Goal: Task Accomplishment & Management: Manage account settings

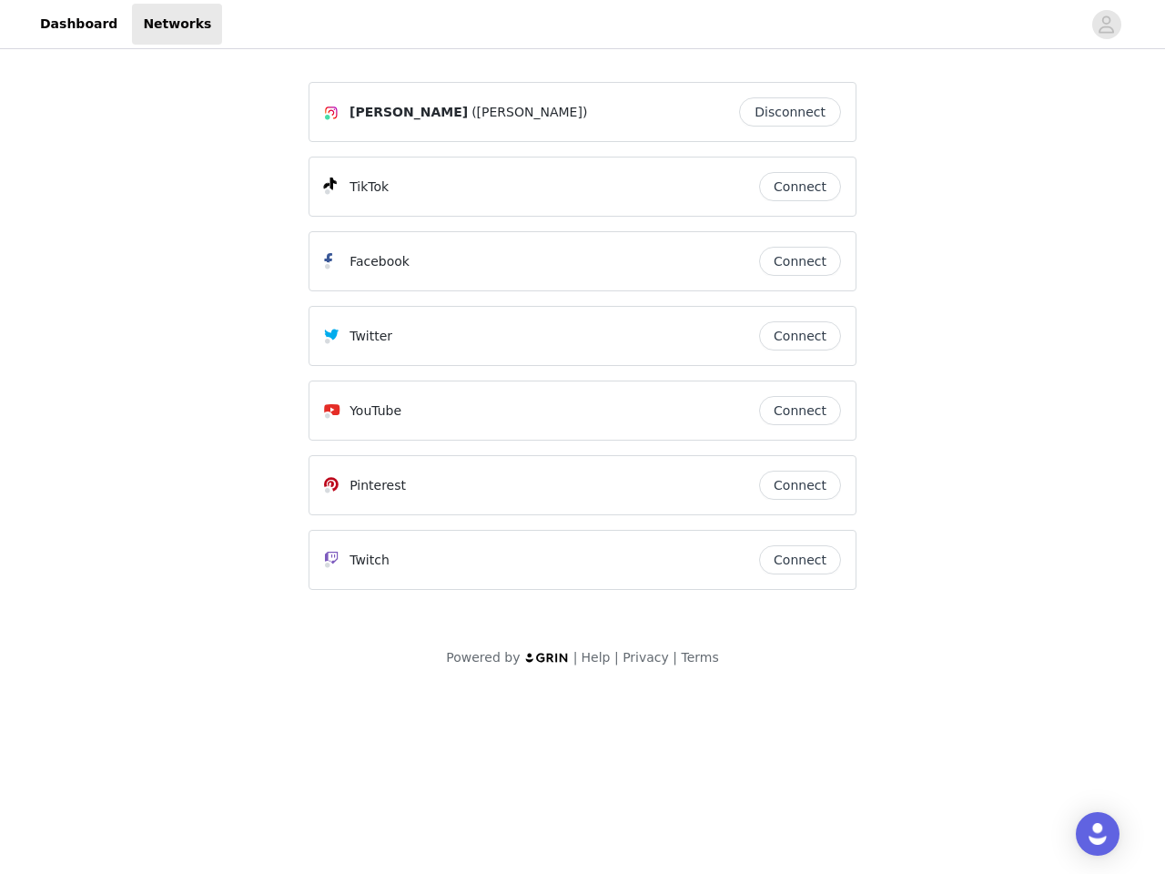
click at [583, 344] on div "Twitter" at bounding box center [541, 336] width 435 height 22
click at [583, 25] on div at bounding box center [651, 24] width 859 height 41
click at [1107, 25] on icon "avatar" at bounding box center [1106, 24] width 17 height 29
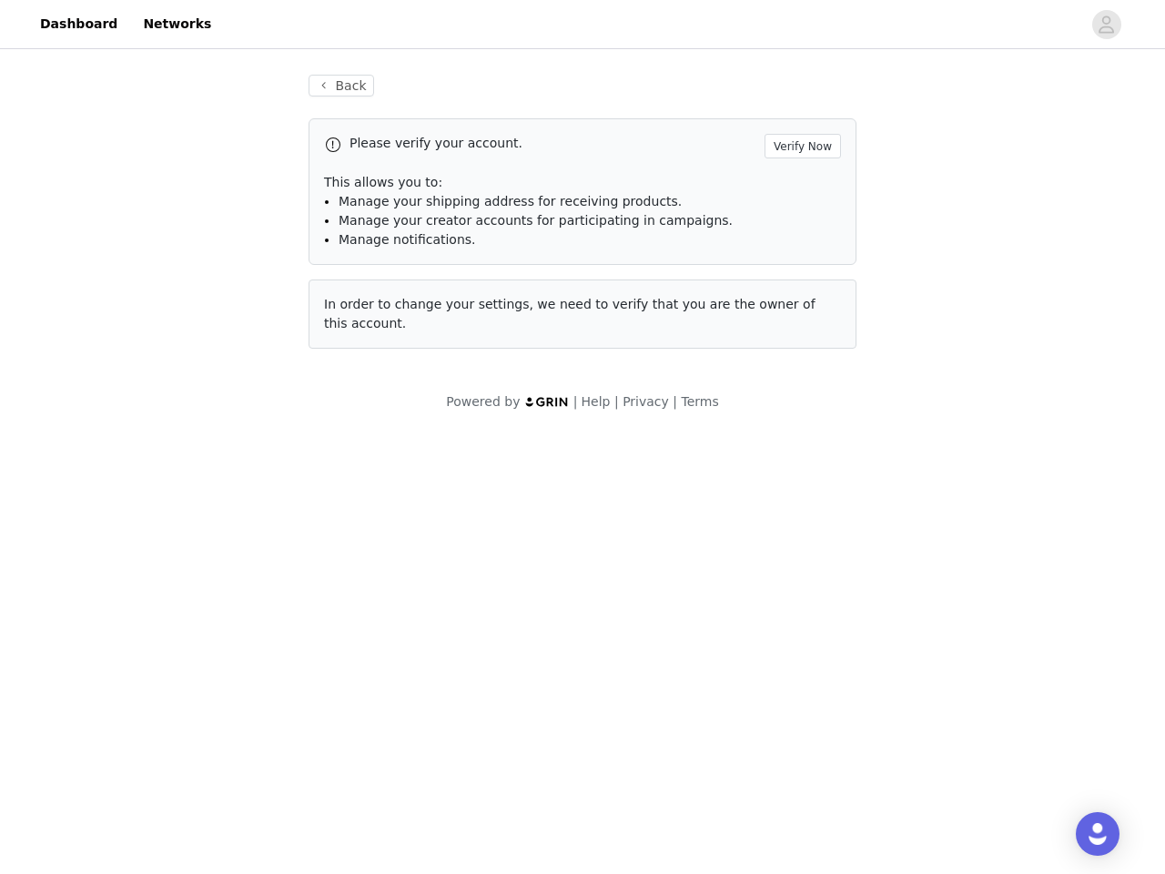
click at [795, 112] on div "Back Please verify your account. Verify Now This allows you to: Manage your shi…" at bounding box center [583, 212] width 592 height 318
click at [800, 187] on p "This allows you to:" at bounding box center [582, 182] width 517 height 19
click at [800, 261] on div "Please verify your account. Verify Now This allows you to: Manage your shipping…" at bounding box center [583, 191] width 548 height 147
click at [800, 336] on div "Back Please verify your account. Verify Now This allows you to: Manage your shi…" at bounding box center [583, 212] width 592 height 318
click at [800, 411] on div "Powered by | Help | Privacy | Terms" at bounding box center [582, 412] width 1165 height 41
